Goal: Find specific page/section: Find specific page/section

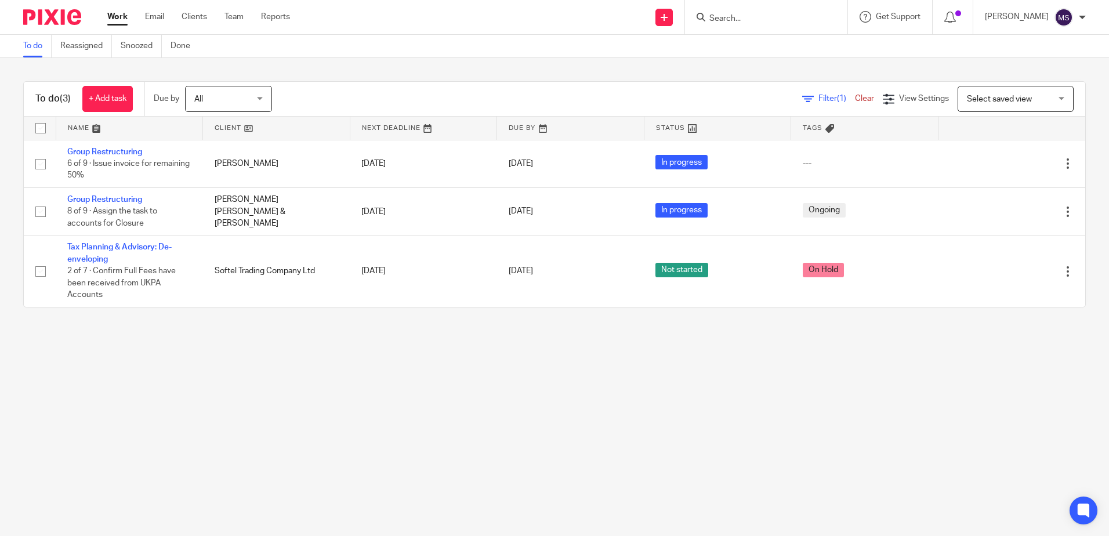
click at [767, 14] on input "Search" at bounding box center [760, 19] width 104 height 10
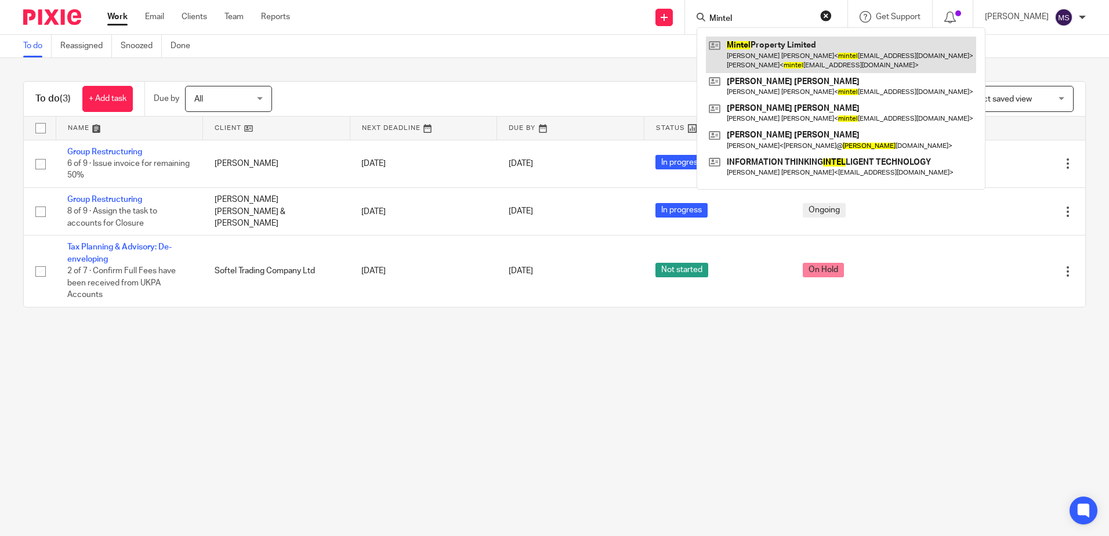
type input "Mintel"
click at [757, 48] on link at bounding box center [841, 55] width 270 height 36
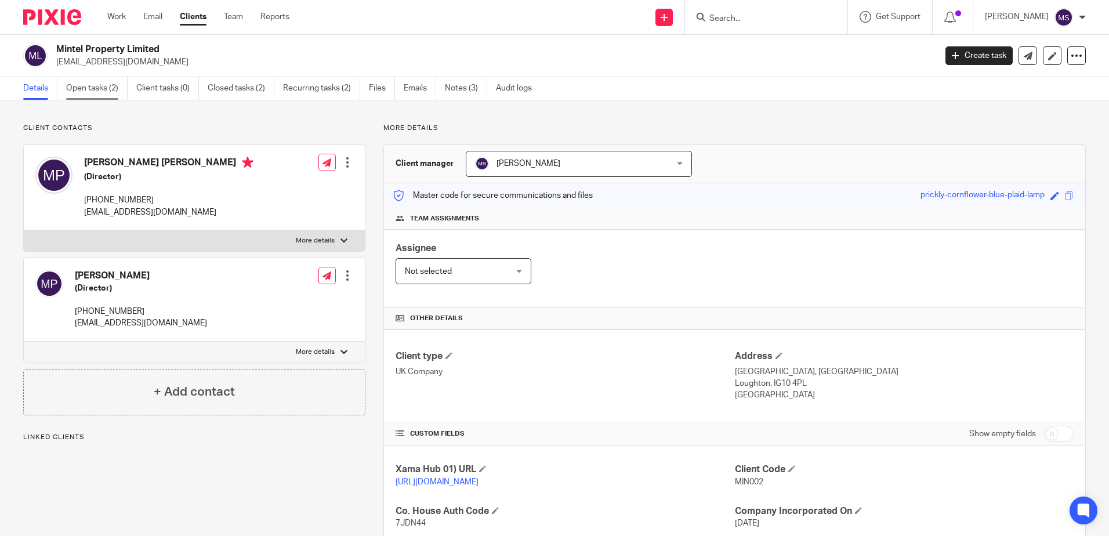
click at [114, 88] on link "Open tasks (2)" at bounding box center [96, 88] width 61 height 23
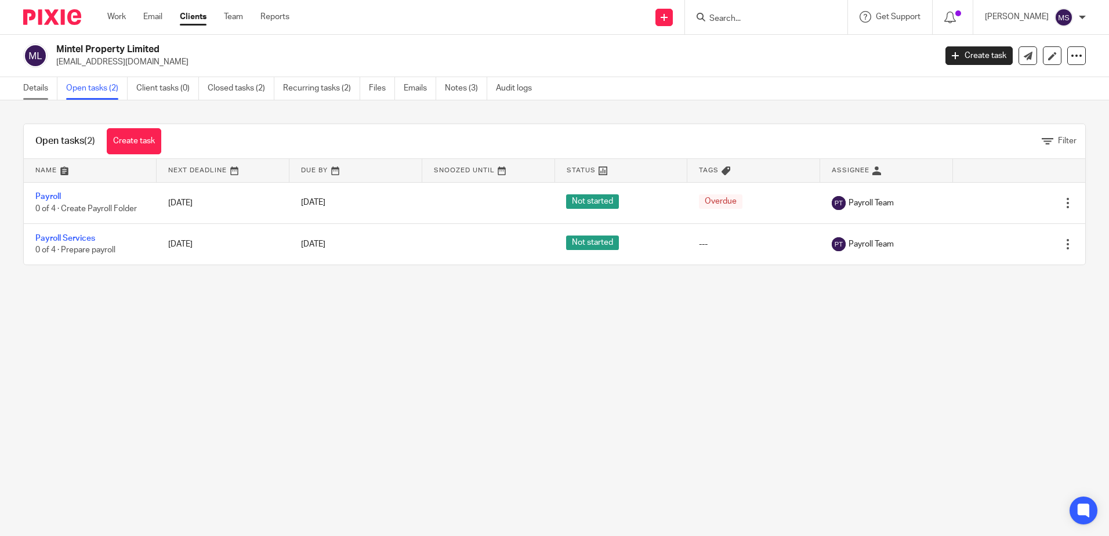
click at [39, 95] on link "Details" at bounding box center [40, 88] width 34 height 23
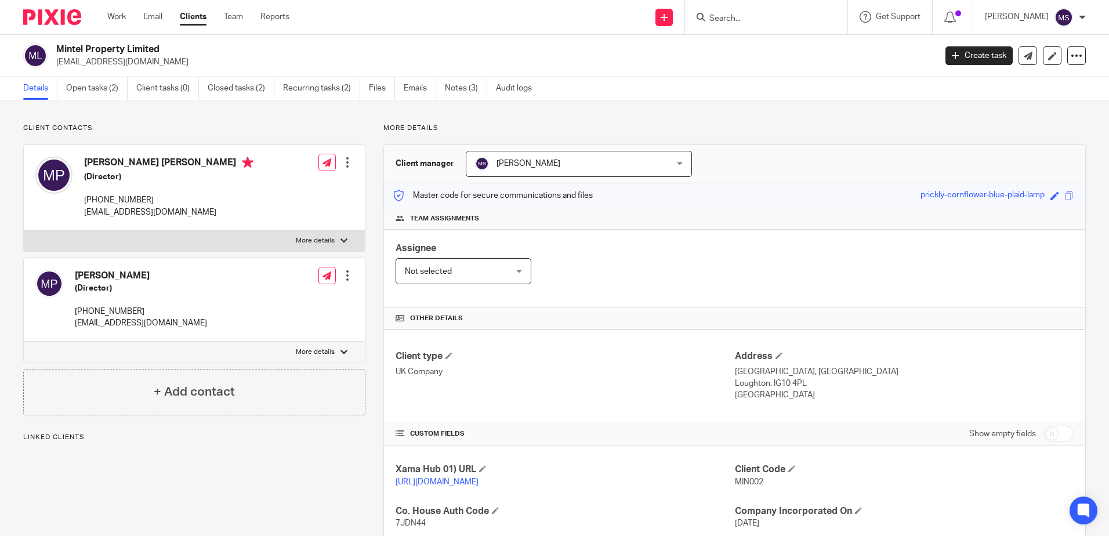
click at [264, 90] on link "Closed tasks (2)" at bounding box center [241, 88] width 67 height 23
